Goal: Task Accomplishment & Management: Manage account settings

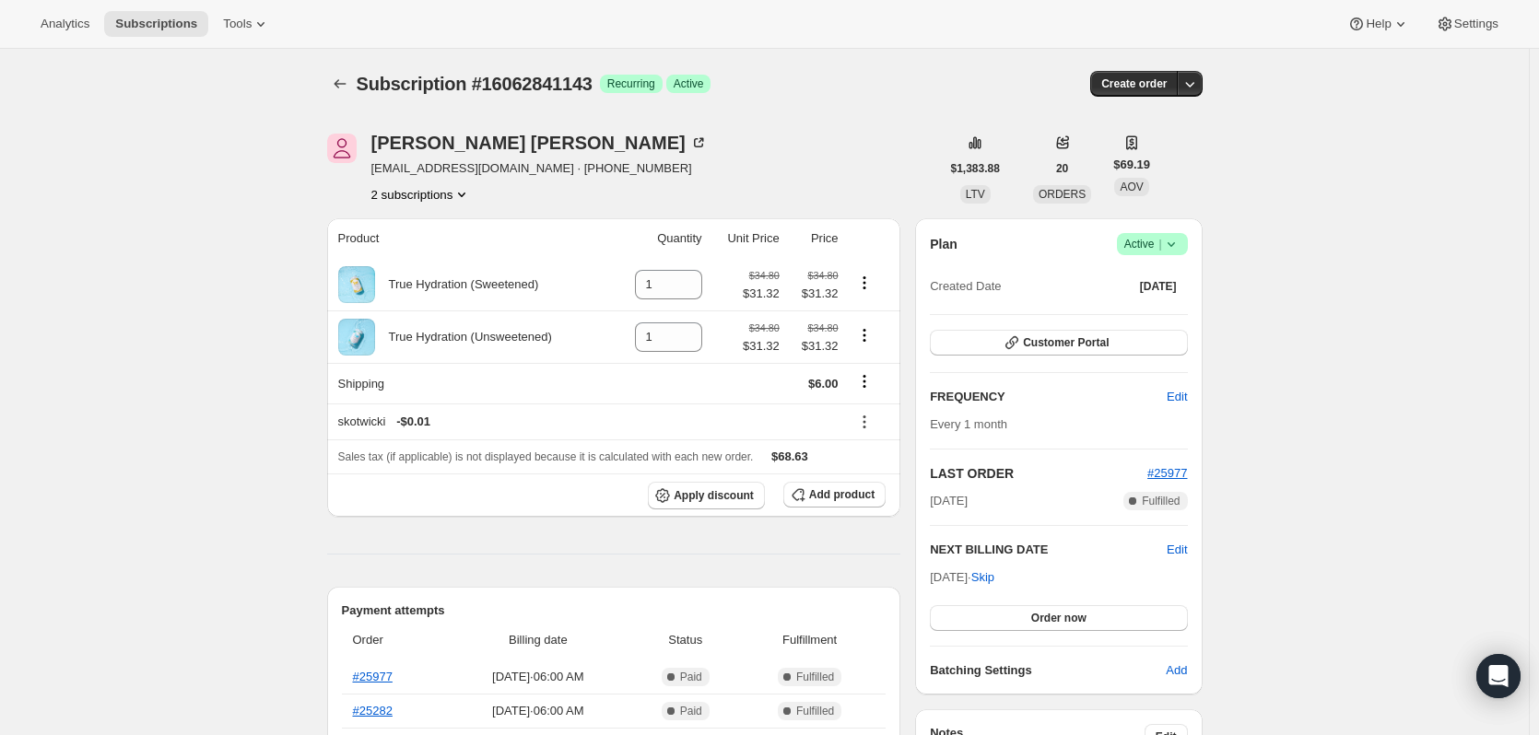
click at [431, 201] on button "2 subscriptions" at bounding box center [421, 194] width 100 height 18
click at [428, 234] on span "15542026551" at bounding box center [399, 229] width 74 height 14
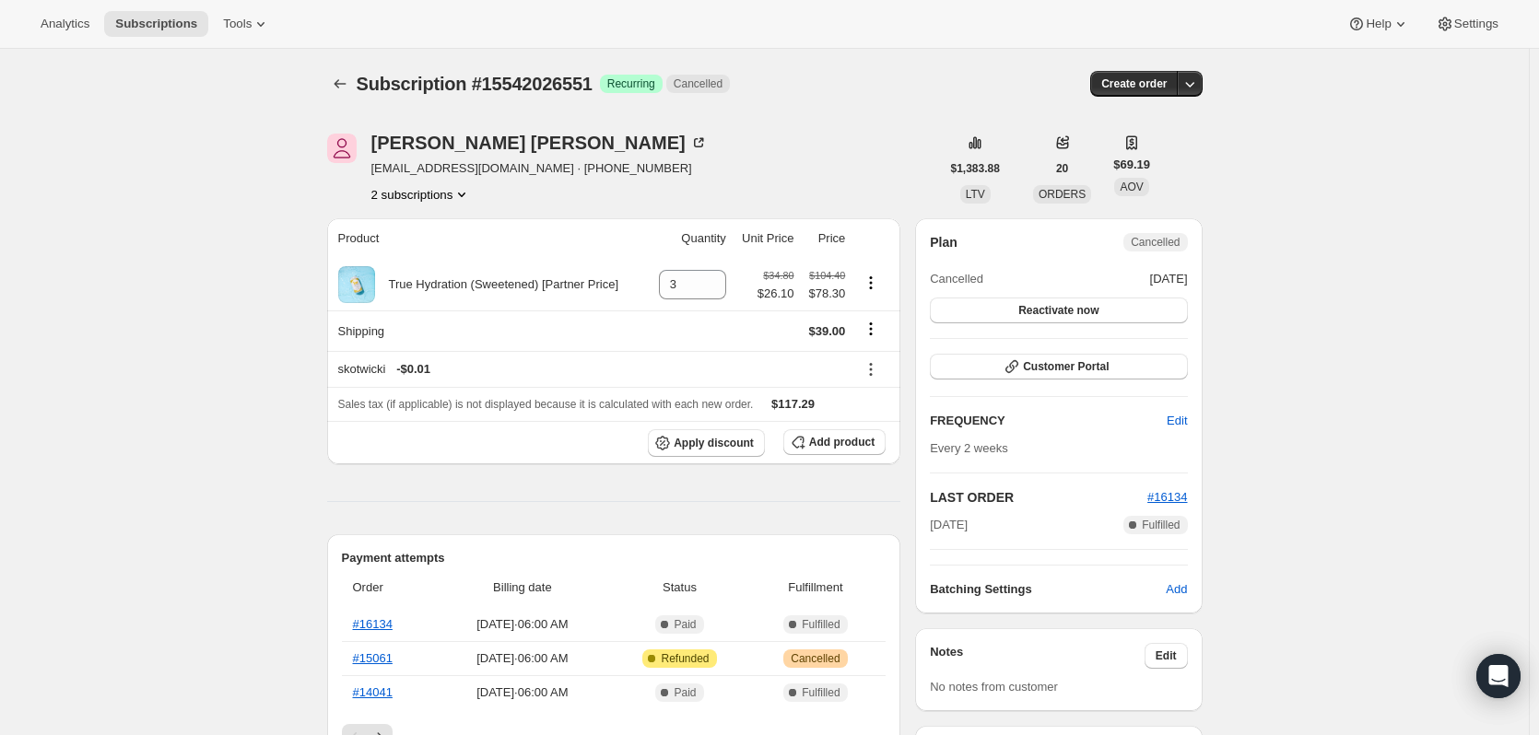
click at [412, 195] on button "2 subscriptions" at bounding box center [421, 194] width 100 height 18
click at [409, 256] on span "16062841143" at bounding box center [399, 260] width 74 height 14
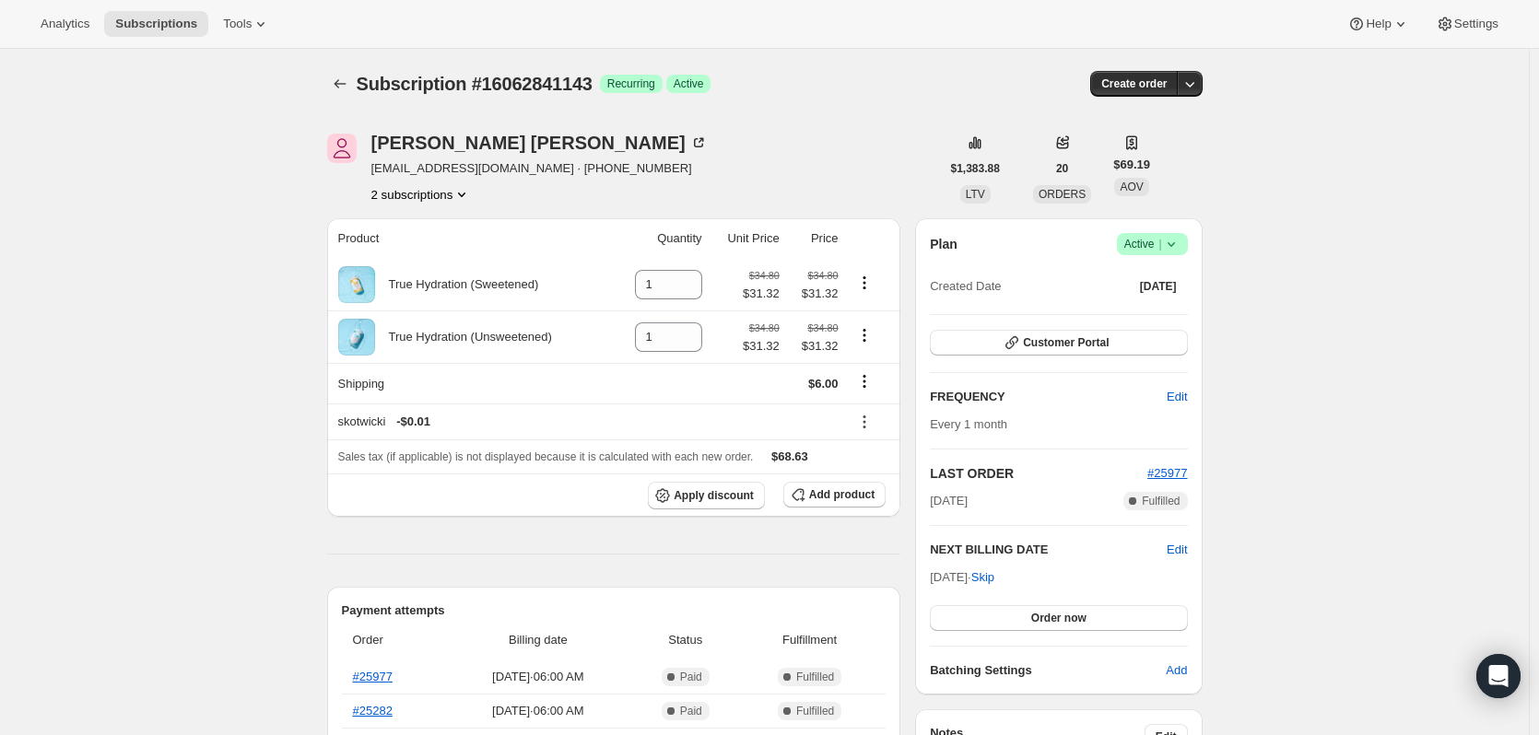
click at [446, 193] on button "2 subscriptions" at bounding box center [421, 194] width 100 height 18
click at [439, 228] on span "15542026551" at bounding box center [426, 229] width 128 height 18
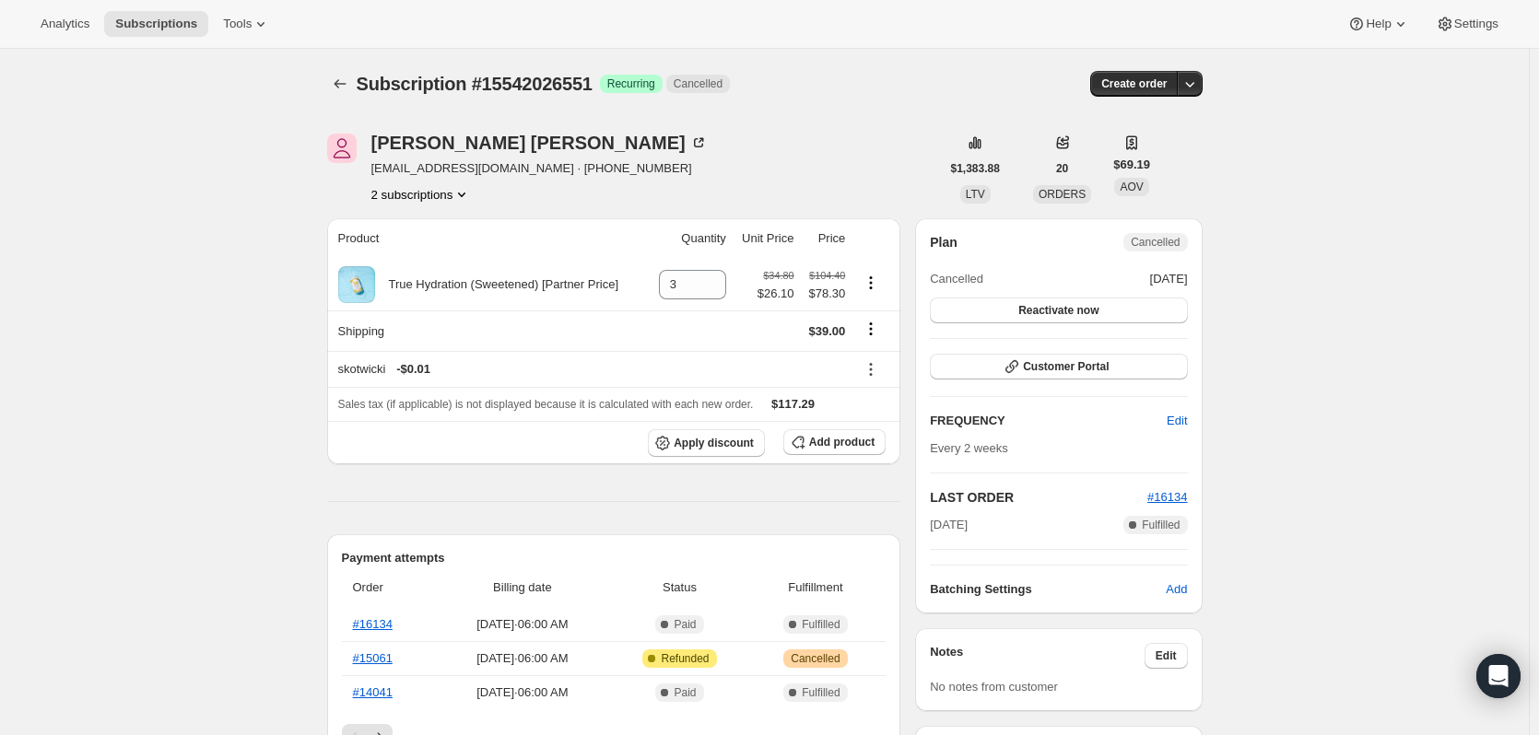
click at [416, 196] on button "2 subscriptions" at bounding box center [421, 194] width 100 height 18
click at [412, 259] on span "16062841143" at bounding box center [399, 260] width 74 height 14
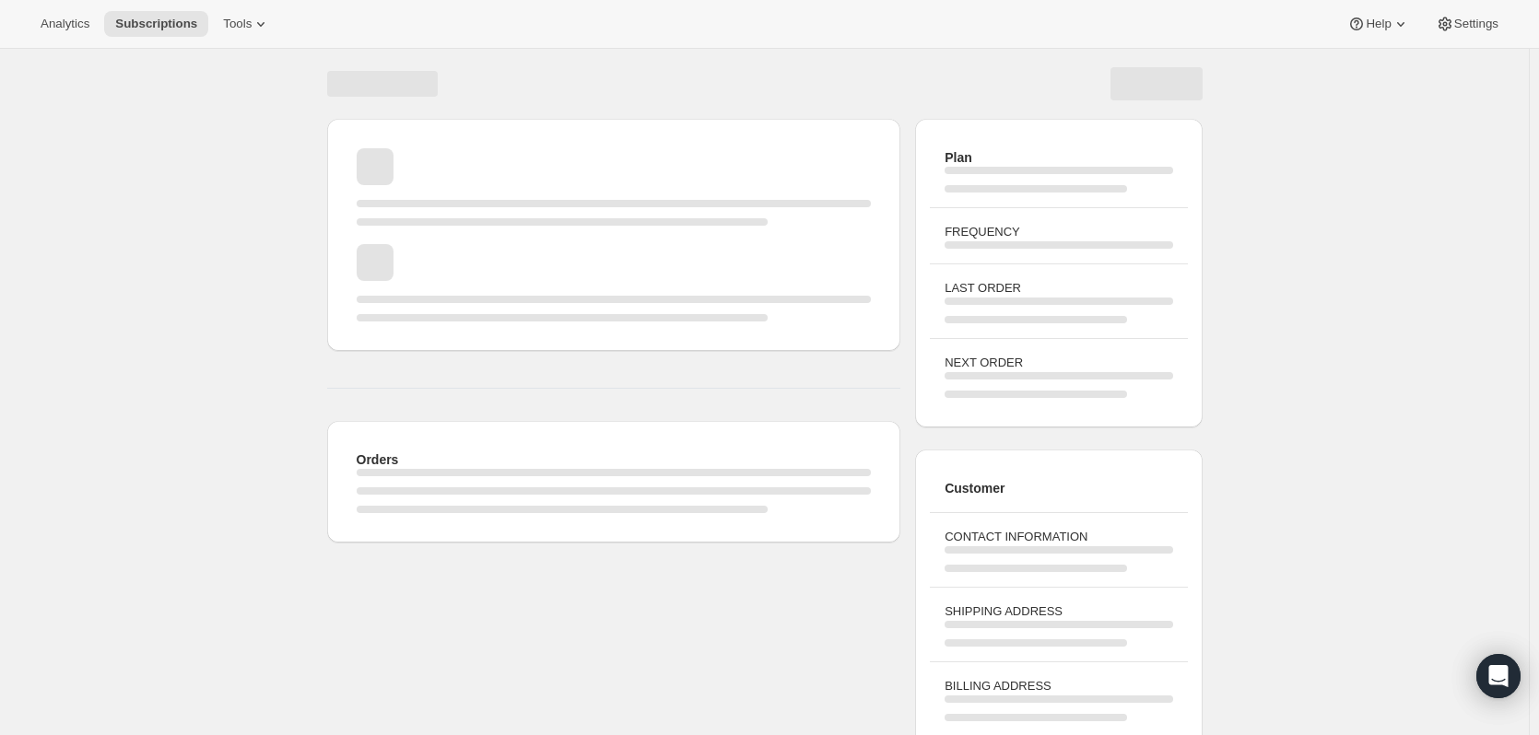
click at [261, 195] on div "Orders Plan FREQUENCY LAST ORDER NEXT ORDER Customer CONTACT INFORMATION SHIPPI…" at bounding box center [764, 441] width 1529 height 784
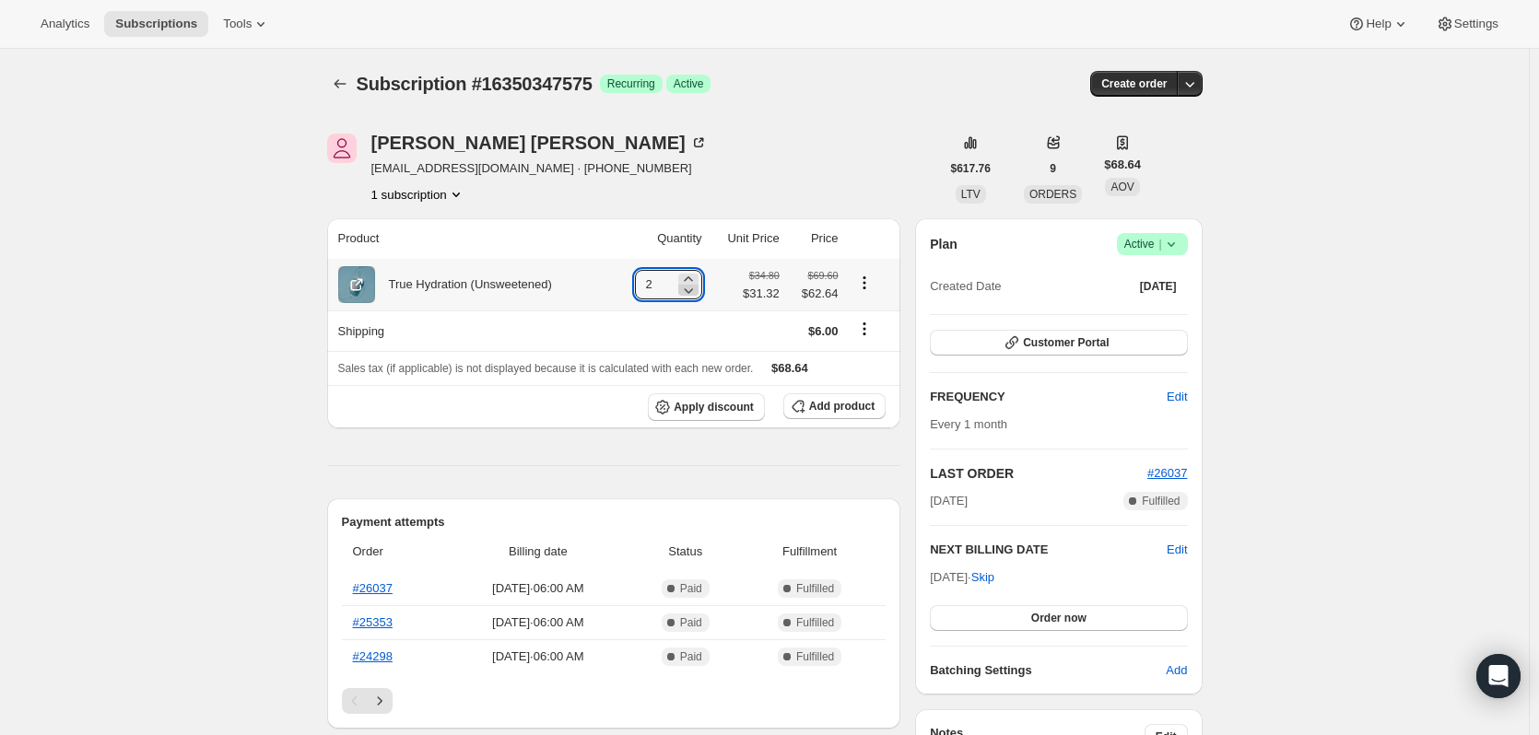
click at [689, 297] on icon at bounding box center [688, 290] width 18 height 18
type input "1"
click at [871, 330] on icon "Shipping actions" at bounding box center [864, 329] width 18 height 18
click at [864, 367] on span "Edit shipping rate" at bounding box center [867, 365] width 92 height 14
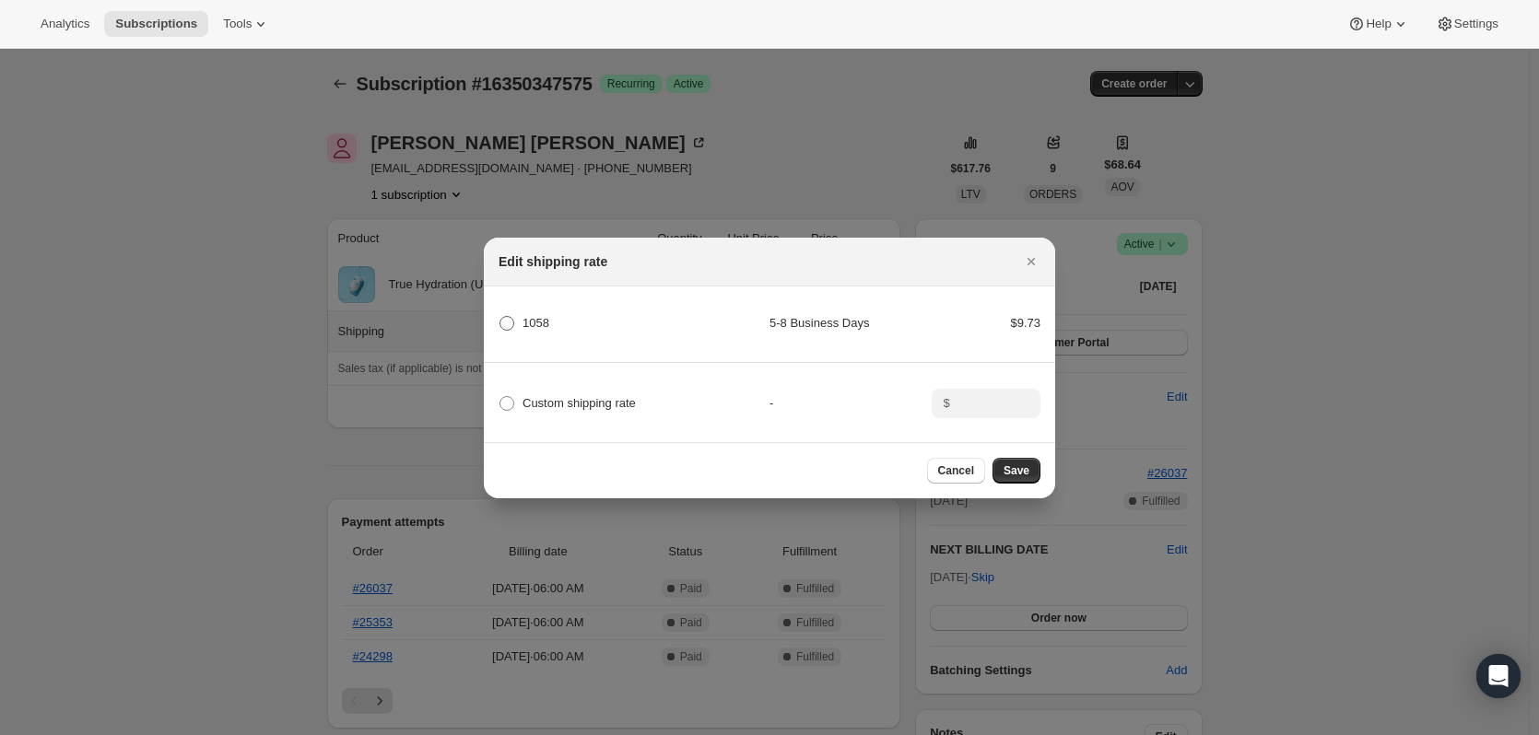
click at [537, 311] on label "1058" at bounding box center [523, 324] width 51 height 26
click at [500, 316] on input "1058" at bounding box center [499, 316] width 1 height 1
radio input "true"
click at [1013, 475] on span "Save" at bounding box center [1016, 470] width 26 height 15
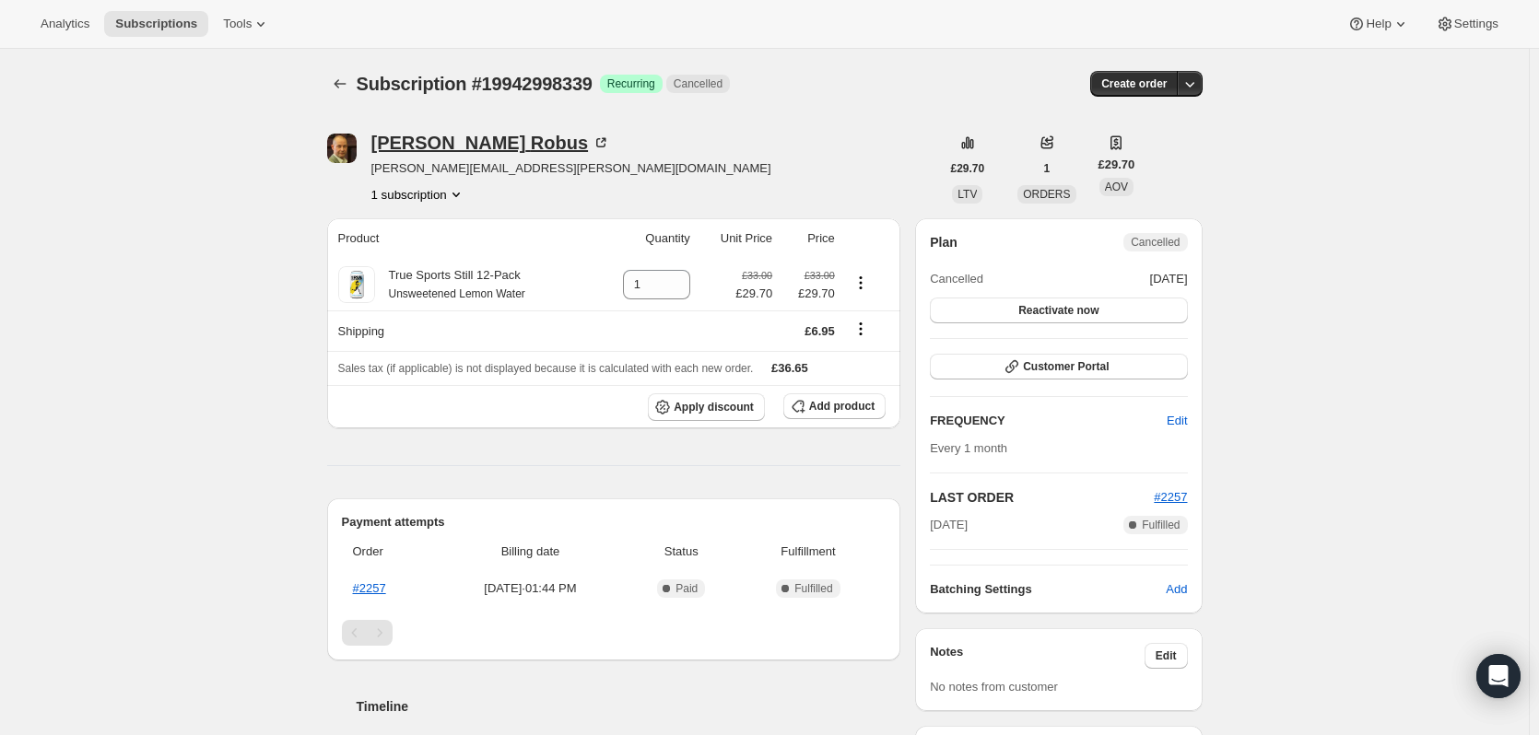
click at [416, 152] on div "Julian Robus" at bounding box center [491, 143] width 240 height 18
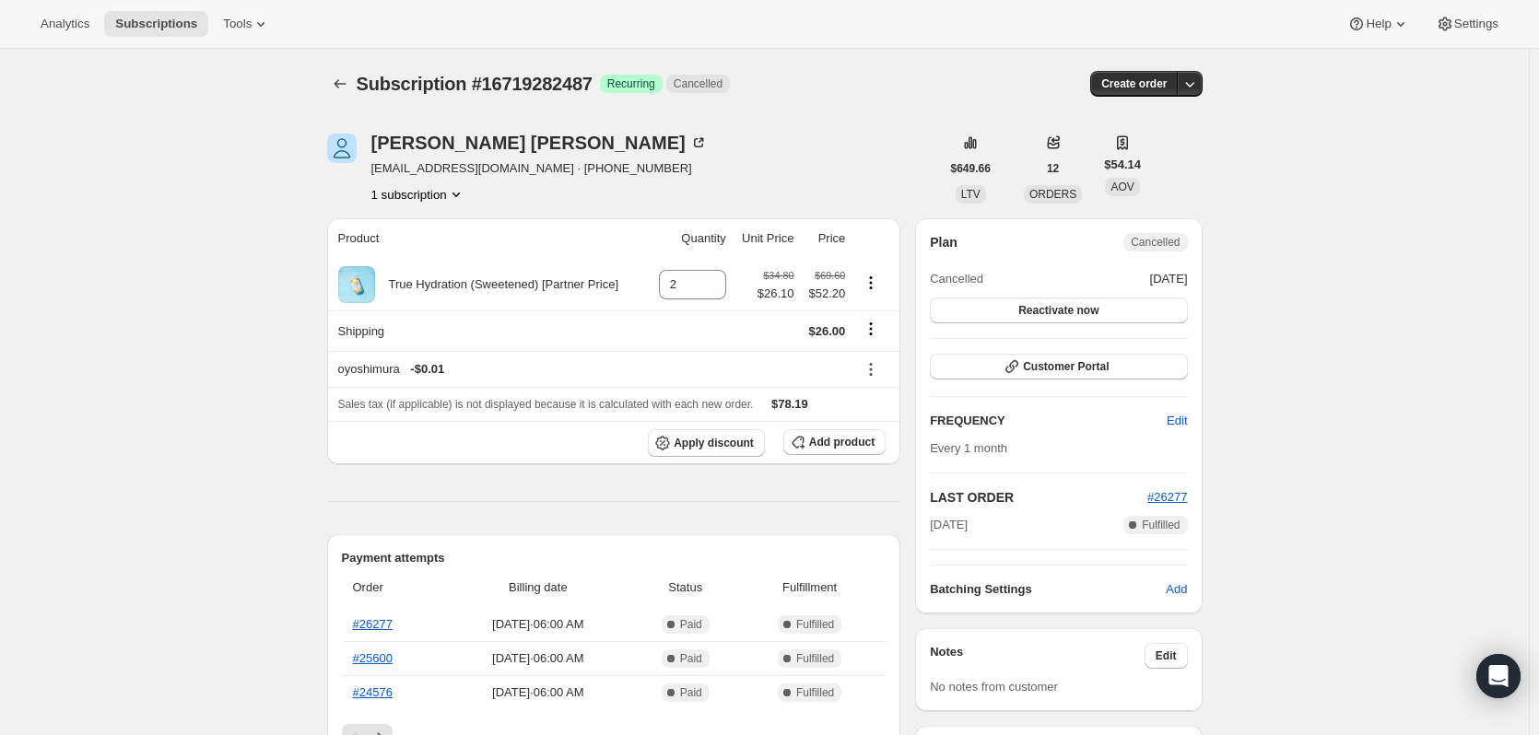
click at [414, 195] on button "1 subscription" at bounding box center [418, 194] width 94 height 18
click at [613, 173] on div "[PERSON_NAME] [EMAIL_ADDRESS][DOMAIN_NAME] · [PHONE_NUMBER] 1 subscription" at bounding box center [633, 169] width 613 height 70
